Goal: Transaction & Acquisition: Purchase product/service

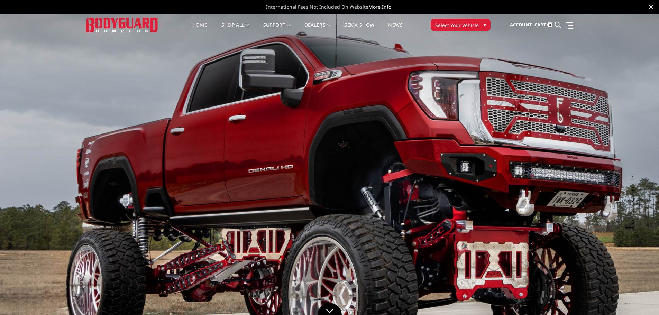
click at [462, 26] on span "Select Your Vehicle" at bounding box center [457, 24] width 44 height 7
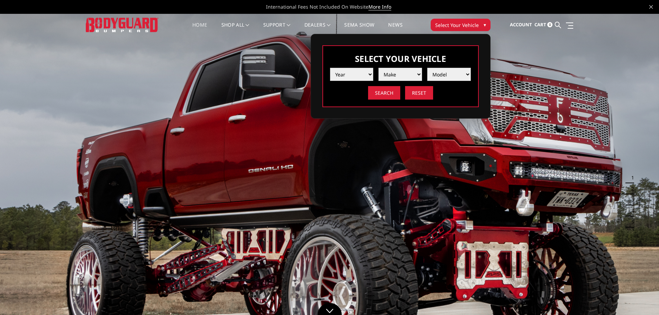
click at [357, 76] on select "Year [DATE] 2024 2023 2022 2021 2020 2019 2018 2017 2016 2015 2014 2013 2012 20…" at bounding box center [352, 74] width 44 height 13
select select "yr_2024"
click at [330, 68] on select "Year [DATE] 2024 2023 2022 2021 2020 2019 2018 2017 2016 2015 2014 2013 2012 20…" at bounding box center [352, 74] width 44 height 13
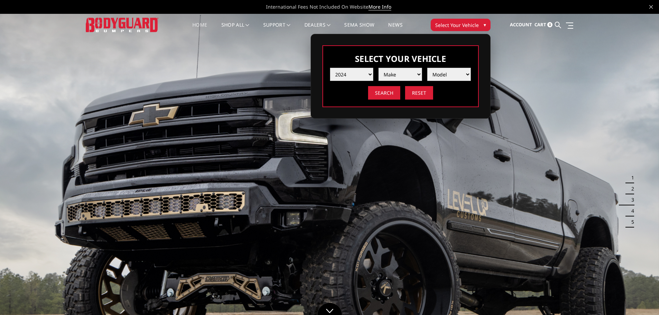
click at [401, 75] on select "Make Chevrolet Ford GMC Ram Toyota" at bounding box center [400, 74] width 44 height 13
select select "mk_ram"
click at [378, 68] on select "Make Chevrolet Ford GMC Ram Toyota" at bounding box center [400, 74] width 44 height 13
click at [440, 74] on select "Model 1500 6-Lug 1500 Rebel 2500 / 3500 4500 / 5500 TRX" at bounding box center [449, 74] width 44 height 13
select select "md_2500-3500"
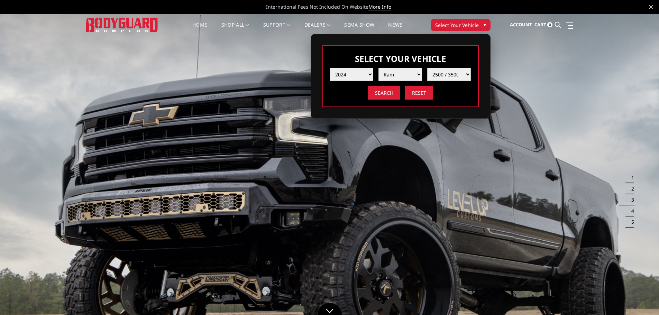
click at [427, 68] on select "Model 1500 6-Lug 1500 Rebel 2500 / 3500 4500 / 5500 TRX" at bounding box center [449, 74] width 44 height 13
click at [384, 96] on input "Search" at bounding box center [384, 92] width 32 height 13
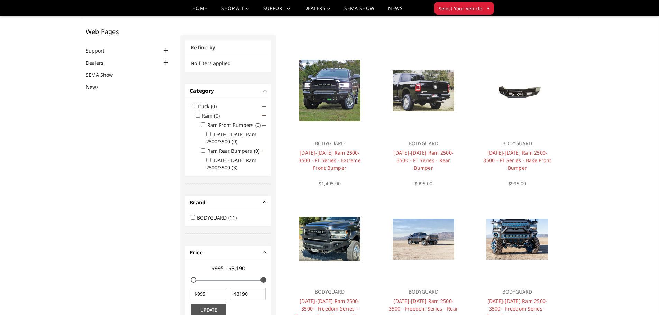
scroll to position [21, 0]
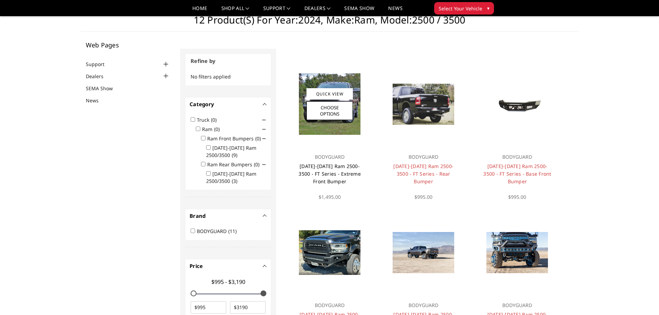
click at [328, 168] on link "2019-2026 Ram 2500-3500 - FT Series - Extreme Front Bumper" at bounding box center [329, 174] width 62 height 22
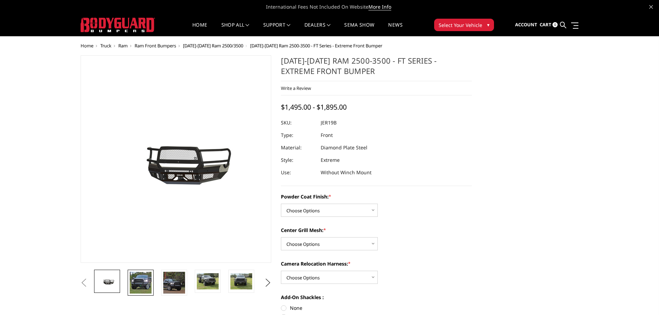
click at [142, 289] on img at bounding box center [141, 283] width 22 height 22
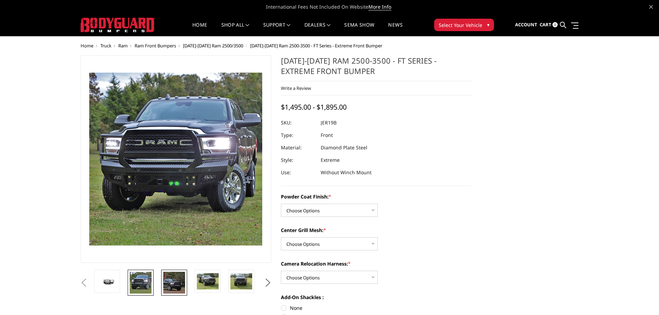
click at [168, 281] on img at bounding box center [174, 283] width 22 height 22
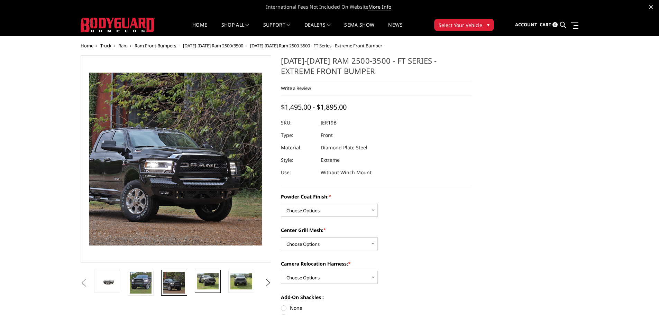
click at [203, 278] on img at bounding box center [208, 281] width 22 height 16
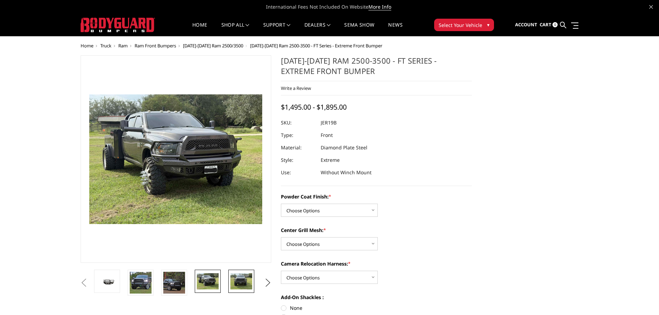
click at [236, 276] on img at bounding box center [241, 281] width 22 height 16
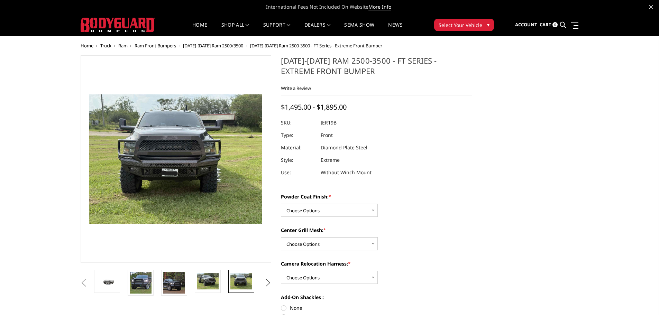
click at [269, 281] on button "Next" at bounding box center [267, 283] width 10 height 10
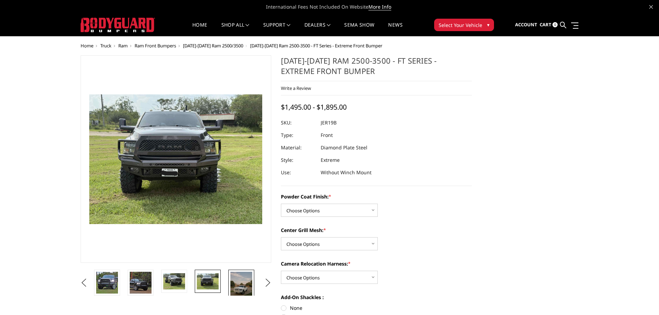
click at [246, 284] on img at bounding box center [241, 286] width 22 height 29
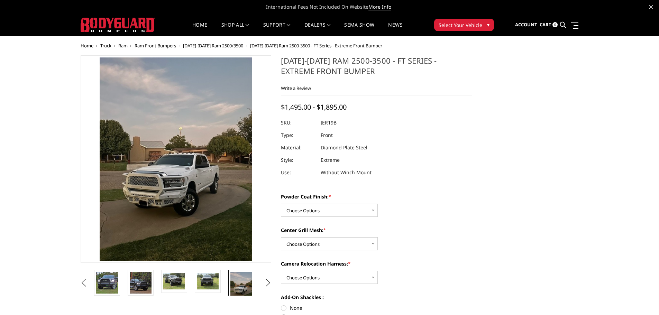
click at [89, 284] on button "Previous" at bounding box center [84, 283] width 10 height 10
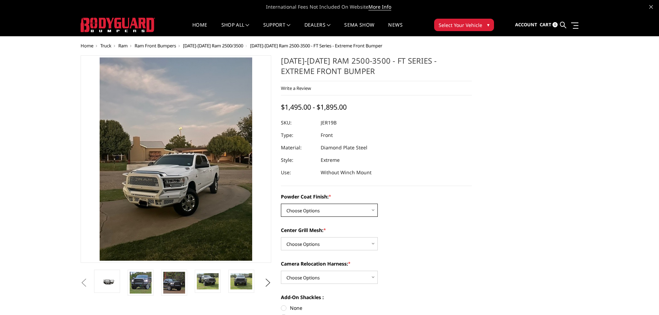
click at [297, 208] on select "Choose Options Bare Metal Gloss Black Powder Coat Textured Black Powder Coat" at bounding box center [329, 210] width 97 height 13
select select "3216"
click at [281, 204] on select "Choose Options Bare Metal Gloss Black Powder Coat Textured Black Powder Coat" at bounding box center [329, 210] width 97 height 13
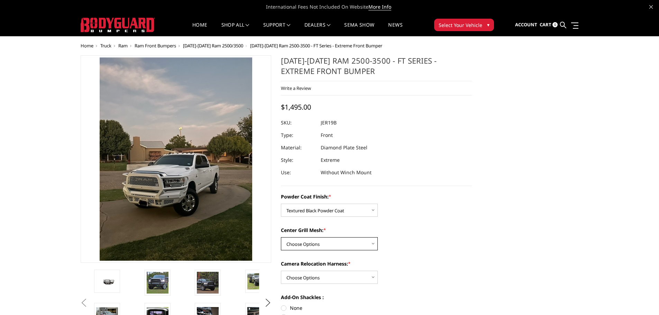
click at [307, 246] on select "Choose Options WITH Expanded Metal in Center Grill WITHOUT Expanded Metal in Ce…" at bounding box center [329, 243] width 97 height 13
select select "3218"
click at [281, 237] on select "Choose Options WITH Expanded Metal in Center Grill WITHOUT Expanded Metal in Ce…" at bounding box center [329, 243] width 97 height 13
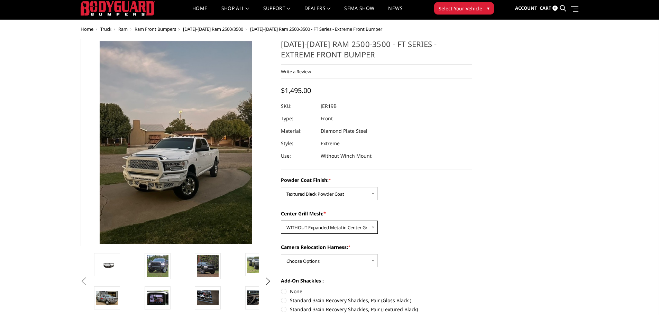
scroll to position [69, 0]
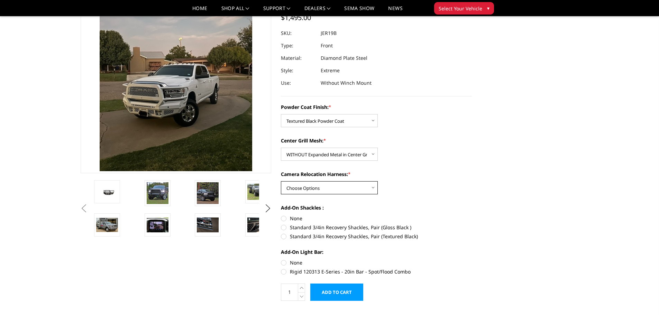
click at [325, 187] on select "Choose Options WITH Camera Relocation Harness WITHOUT Camera Relocation Harness" at bounding box center [329, 187] width 97 height 13
select select "3219"
click at [281, 181] on select "Choose Options WITH Camera Relocation Harness WITHOUT Camera Relocation Harness" at bounding box center [329, 187] width 97 height 13
click at [285, 236] on label "Standard 3/4in Recovery Shackles, Pair (Textured Black)" at bounding box center [376, 236] width 191 height 7
click at [472, 224] on input "Standard 3/4in Recovery Shackles, Pair (Textured Black)" at bounding box center [472, 224] width 0 height 0
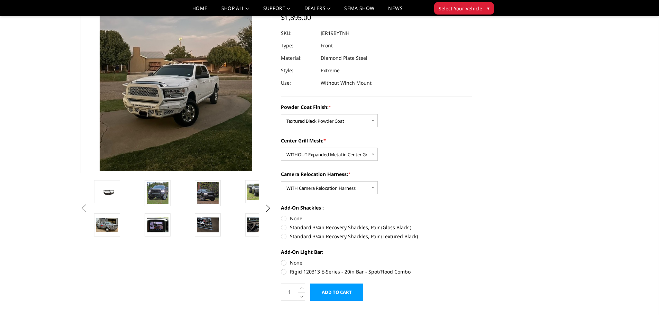
radio input "true"
click at [330, 121] on select "Choose Options Bare Metal Gloss Black Powder Coat Textured Black Powder Coat" at bounding box center [329, 120] width 97 height 13
select select "3215"
click at [281, 114] on select "Choose Options Bare Metal Gloss Black Powder Coat Textured Black Powder Coat" at bounding box center [329, 120] width 97 height 13
click at [318, 154] on select "Choose Options WITH Expanded Metal in Center Grill WITHOUT Expanded Metal in Ce…" at bounding box center [329, 154] width 97 height 13
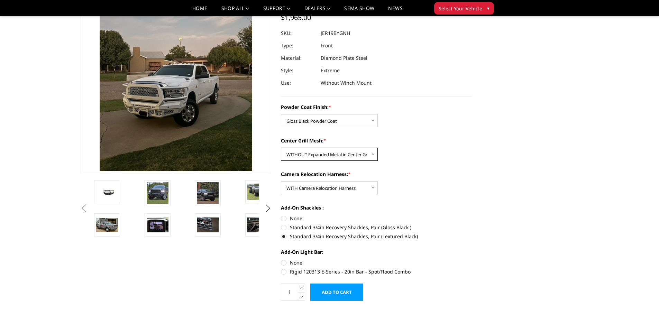
select select "3217"
click at [281, 148] on select "Choose Options WITH Expanded Metal in Center Grill WITHOUT Expanded Metal in Ce…" at bounding box center [329, 154] width 97 height 13
click at [158, 194] on img at bounding box center [158, 193] width 22 height 22
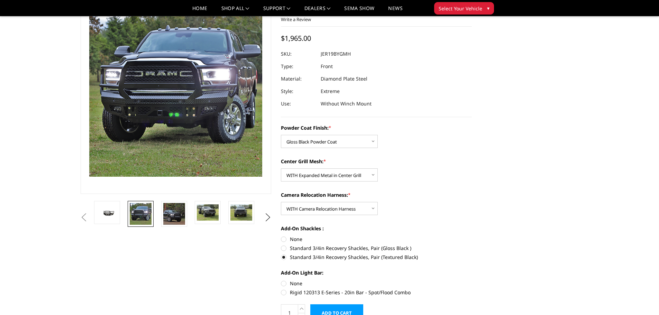
scroll to position [35, 0]
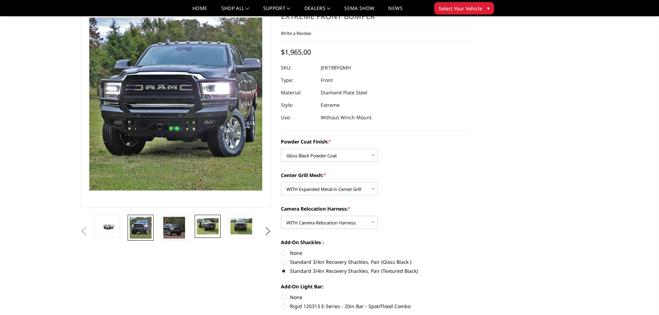
click at [205, 222] on img at bounding box center [208, 226] width 22 height 16
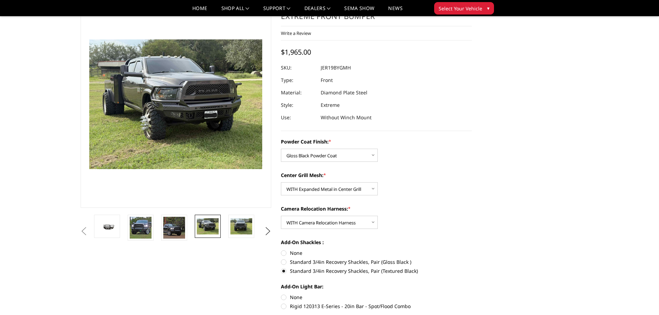
click at [89, 226] on button "Previous" at bounding box center [84, 231] width 10 height 10
click at [241, 226] on img at bounding box center [241, 226] width 22 height 16
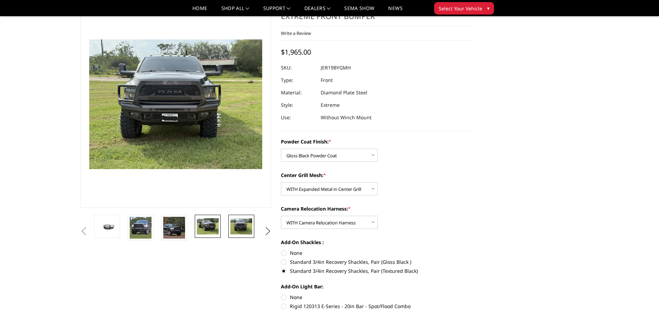
click at [208, 226] on img at bounding box center [208, 226] width 22 height 16
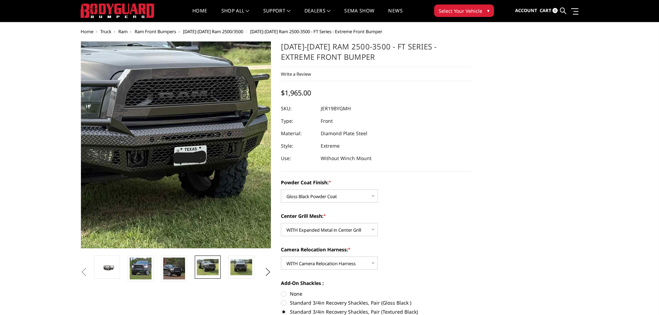
scroll to position [0, 0]
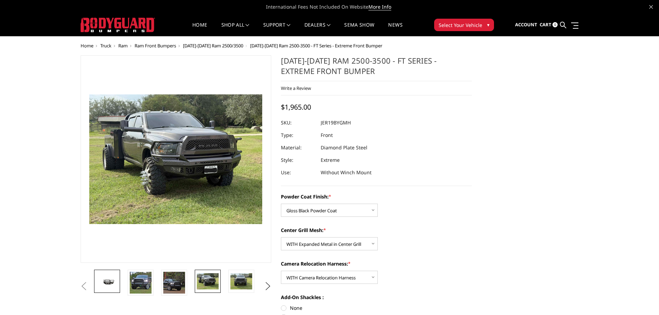
click at [109, 284] on img at bounding box center [107, 281] width 22 height 10
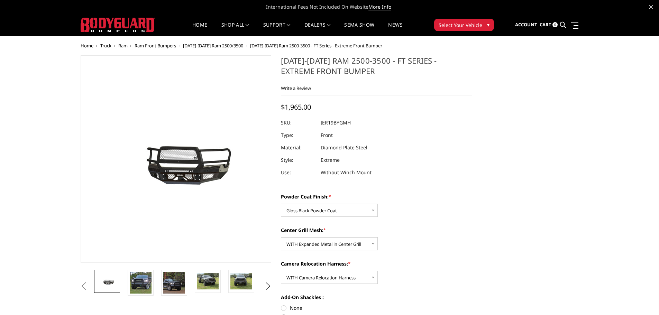
click at [85, 290] on button "Previous" at bounding box center [84, 286] width 10 height 10
drag, startPoint x: 82, startPoint y: 285, endPoint x: 100, endPoint y: 281, distance: 18.4
click at [82, 286] on button "Previous" at bounding box center [84, 286] width 10 height 10
click at [138, 277] on img at bounding box center [141, 283] width 22 height 22
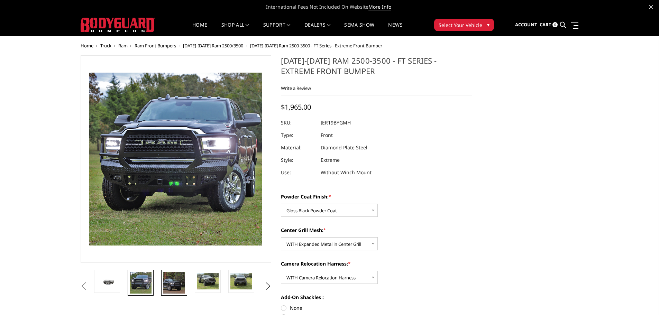
click at [166, 277] on img at bounding box center [174, 283] width 22 height 22
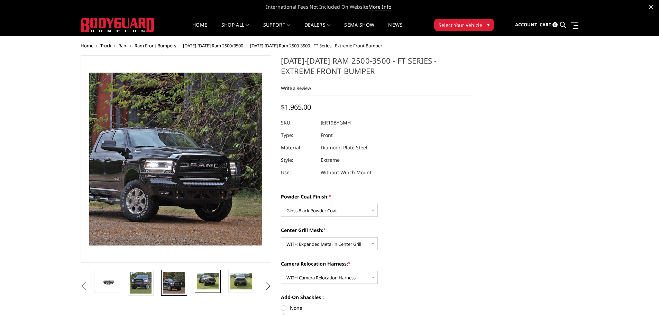
click at [204, 274] on img at bounding box center [208, 281] width 22 height 16
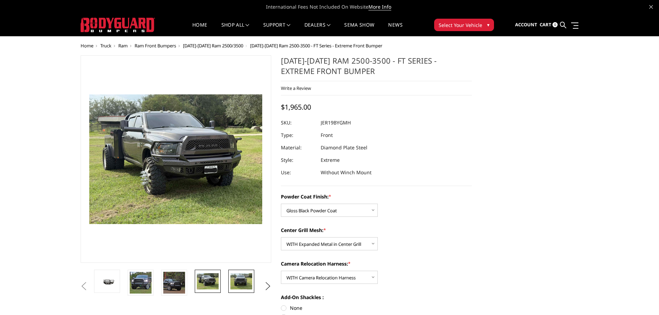
click at [234, 275] on img at bounding box center [241, 281] width 22 height 16
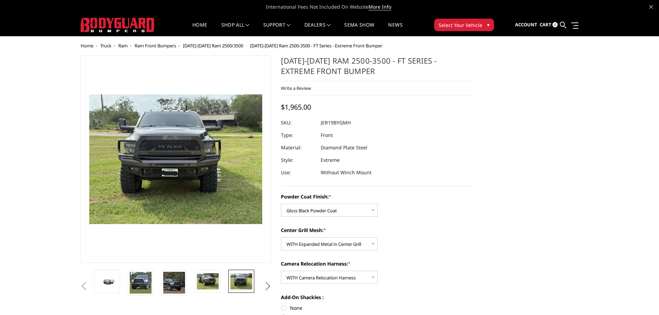
click at [263, 282] on button "Next" at bounding box center [267, 286] width 10 height 10
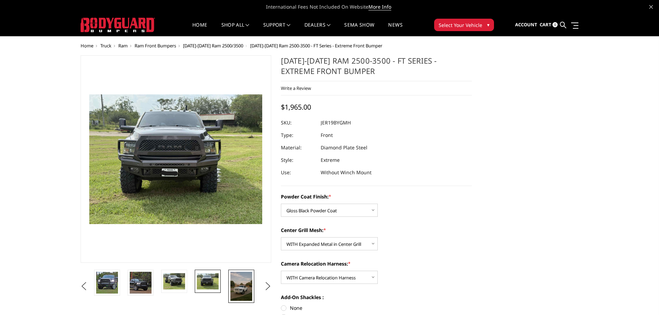
click at [238, 289] on img at bounding box center [241, 286] width 22 height 29
